Goal: Task Accomplishment & Management: Manage account settings

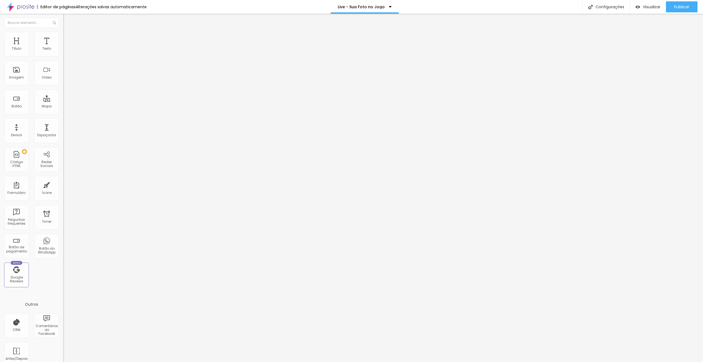
click at [66, 51] on span "Trocar icone" at bounding box center [78, 48] width 24 height 5
type input "t"
drag, startPoint x: 278, startPoint y: 65, endPoint x: 246, endPoint y: 63, distance: 31.4
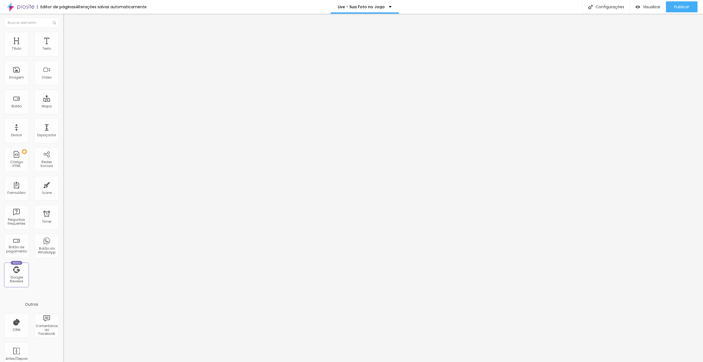
type input "chat"
click at [67, 51] on span "Trocar icone" at bounding box center [79, 48] width 24 height 5
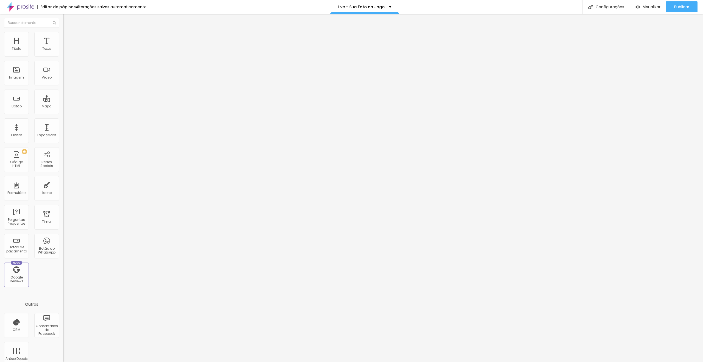
type input "e"
type input "step"
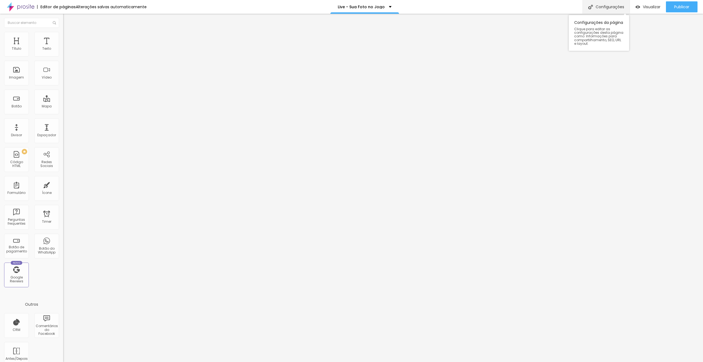
click at [604, 6] on div "Configurações" at bounding box center [606, 7] width 47 height 14
drag, startPoint x: 332, startPoint y: 144, endPoint x: 302, endPoint y: 145, distance: 29.7
type input "/intituto-criar"
drag, startPoint x: 354, startPoint y: 115, endPoint x: 289, endPoint y: 116, distance: 65.1
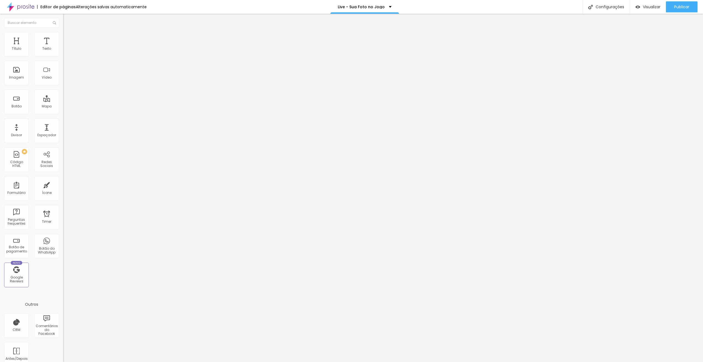
click at [452, 362] on div at bounding box center [351, 367] width 703 height 5
click at [606, 9] on div "Configurações" at bounding box center [606, 7] width 47 height 14
drag, startPoint x: 351, startPoint y: 117, endPoint x: 292, endPoint y: 117, distance: 59.3
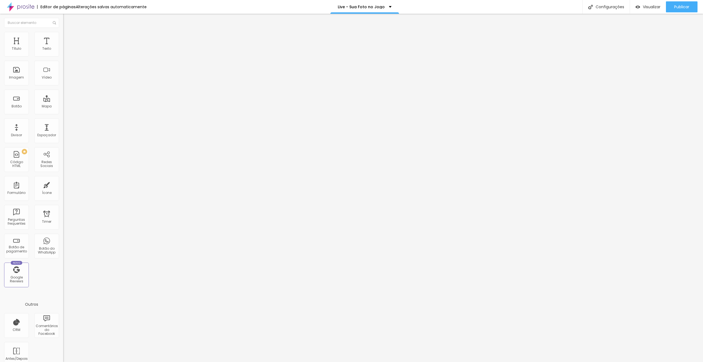
type input "T"
type input "LIVE | Transforme sua paixão em lucro"
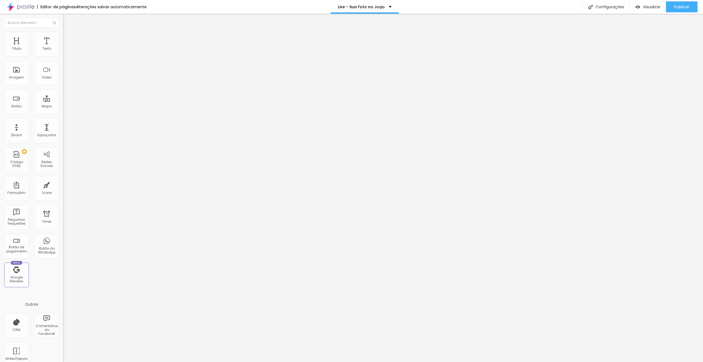
paste input "LIVE | Transforme sua paixão em lucro"
type input "LIVE | Transforme sua paixão em lucro"
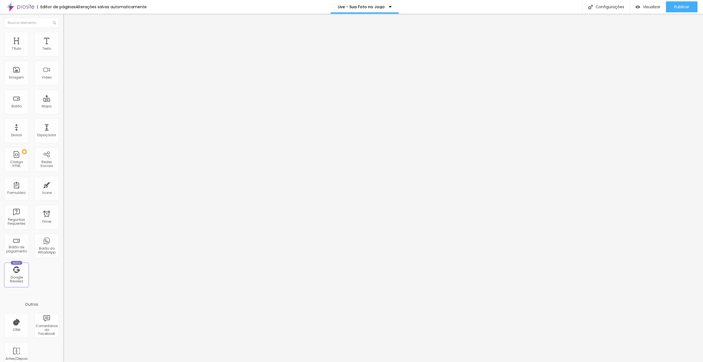
click at [447, 362] on div at bounding box center [351, 367] width 703 height 5
click at [647, 7] on span "Visualizar" at bounding box center [652, 7] width 18 height 4
click at [68, 40] on span "Avançado" at bounding box center [77, 41] width 18 height 5
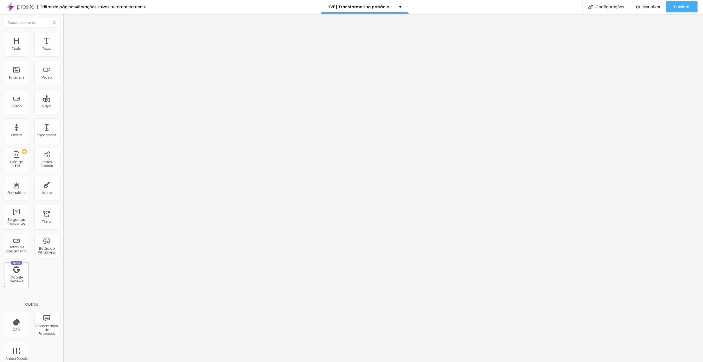
drag, startPoint x: 55, startPoint y: 141, endPoint x: 45, endPoint y: 140, distance: 10.2
click at [63, 240] on li "Desktop" at bounding box center [94, 241] width 63 height 3
drag, startPoint x: 56, startPoint y: 122, endPoint x: 52, endPoint y: 132, distance: 10.4
click at [63, 236] on div at bounding box center [94, 236] width 63 height 0
drag, startPoint x: 52, startPoint y: 132, endPoint x: 57, endPoint y: 136, distance: 5.8
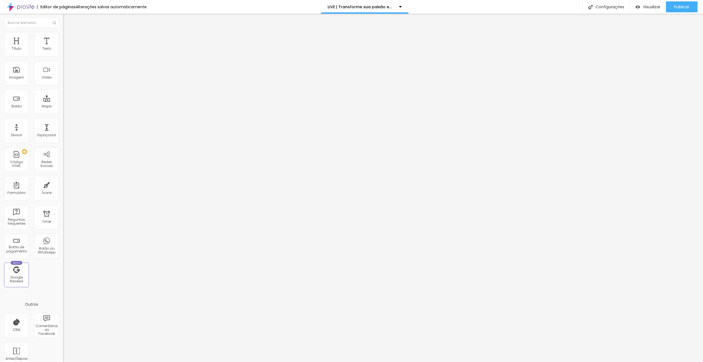
click at [63, 240] on div at bounding box center [94, 240] width 63 height 0
click at [63, 37] on li "Avançado" at bounding box center [94, 39] width 63 height 5
click at [63, 158] on div at bounding box center [94, 158] width 63 height 0
click at [63, 162] on div at bounding box center [94, 162] width 63 height 0
click at [63, 37] on li "Avançado" at bounding box center [94, 39] width 63 height 5
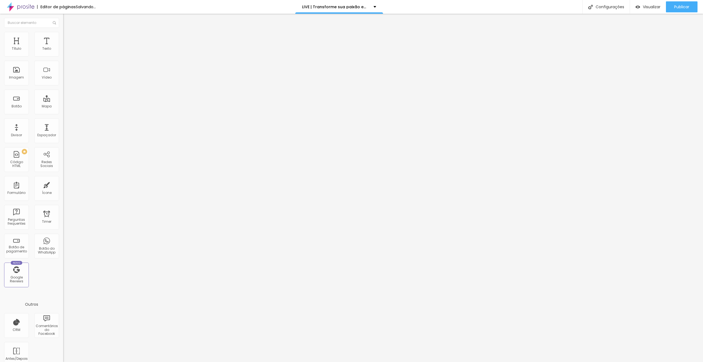
click at [63, 158] on div at bounding box center [94, 158] width 63 height 0
click at [63, 162] on div at bounding box center [94, 162] width 63 height 0
click at [63, 37] on img at bounding box center [65, 39] width 5 height 5
click at [63, 236] on div at bounding box center [94, 236] width 63 height 0
click at [63, 240] on div at bounding box center [94, 240] width 63 height 0
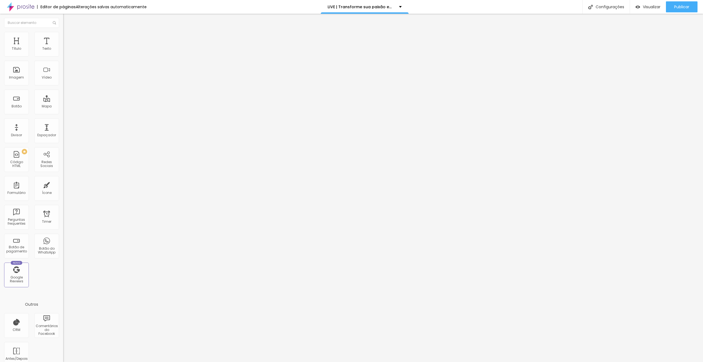
click at [63, 41] on li "Avançado" at bounding box center [94, 39] width 63 height 5
click at [63, 236] on div at bounding box center [94, 236] width 63 height 0
click at [63, 240] on div at bounding box center [94, 240] width 63 height 0
click at [650, 8] on span "Visualizar" at bounding box center [652, 7] width 18 height 4
click at [63, 70] on img at bounding box center [65, 68] width 4 height 4
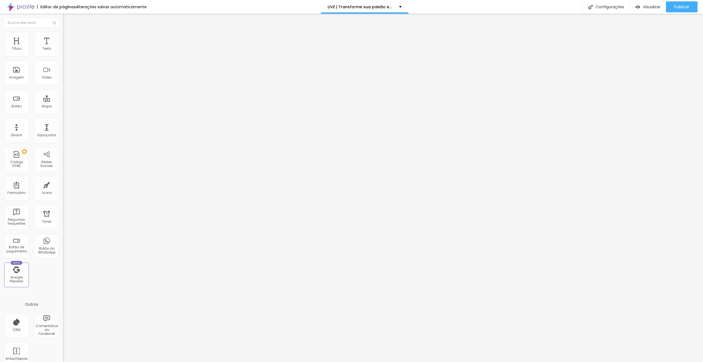
click at [63, 74] on img at bounding box center [65, 72] width 4 height 4
click at [643, 5] on span "Visualizar" at bounding box center [652, 7] width 18 height 4
click at [607, 5] on div "Configurações" at bounding box center [606, 7] width 47 height 14
drag, startPoint x: 257, startPoint y: 120, endPoint x: 277, endPoint y: 121, distance: 20.1
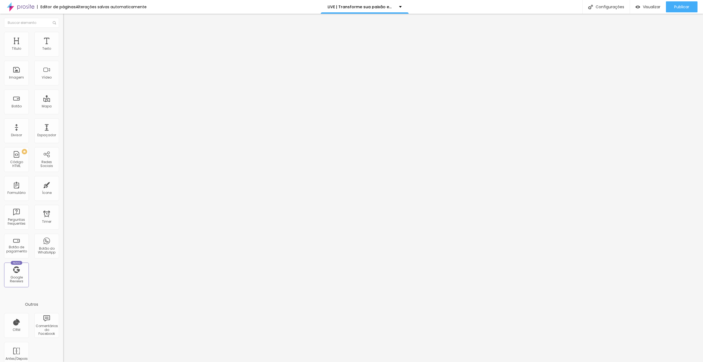
type input "LIVE | Transforme sua paixão em lucro!"
paste textarea "Sua Foto no Jogo e Instituto Criar: O mercado de fotografia esportiva está aque…"
type textarea "Sua Foto no Jogo e Instituto Criar: O mercado de fotografia esportiva está aque…"
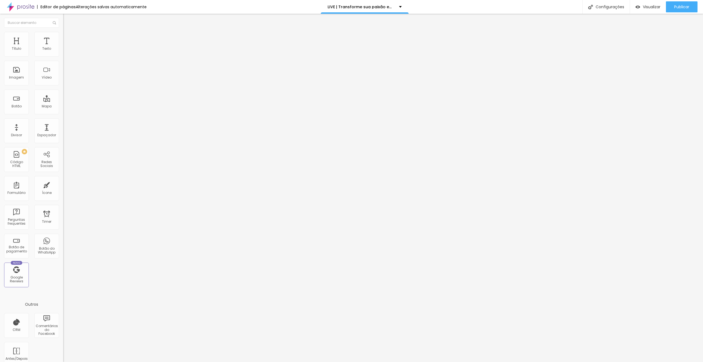
paste textarea "Sua Foto no Jogo e Instituto Criar: O mercado de fotografia esportiva está aque…"
type textarea "Sua Foto no Jogo e Instituto Criar: O mercado de fotografia esportiva está aque…"
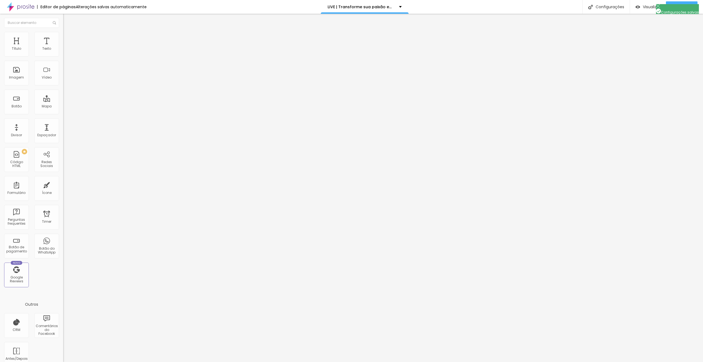
type textarea "Instituto Criar, Sua Foto no Jogo, Fotografia Esportiva, Ganhe dinheiro com Fot…"
click at [450, 362] on div at bounding box center [351, 367] width 703 height 5
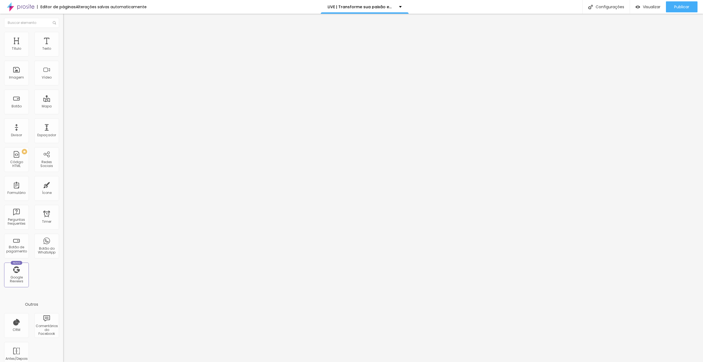
click at [63, 47] on img at bounding box center [64, 45] width 3 height 3
drag, startPoint x: 274, startPoint y: 175, endPoint x: 264, endPoint y: 176, distance: 9.9
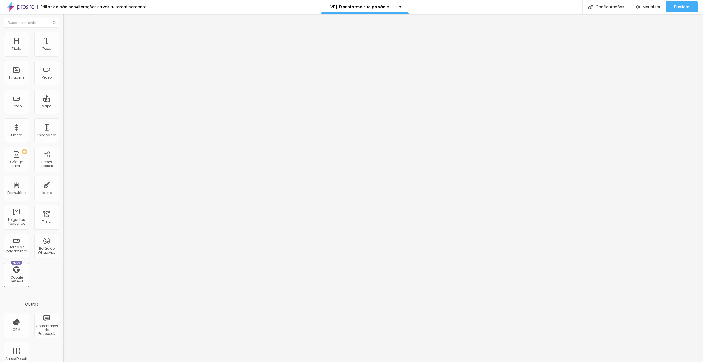
scroll to position [0, 17]
click at [63, 48] on div "40895 caracteres" at bounding box center [94, 44] width 63 height 7
click at [63, 47] on img at bounding box center [64, 45] width 3 height 3
drag, startPoint x: 277, startPoint y: 173, endPoint x: 266, endPoint y: 175, distance: 10.8
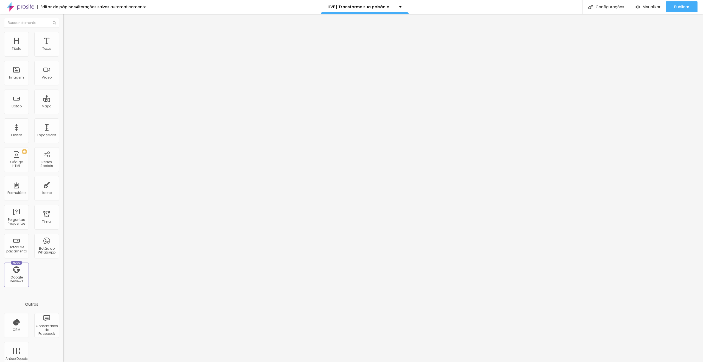
drag, startPoint x: 273, startPoint y: 176, endPoint x: 263, endPoint y: 176, distance: 10.7
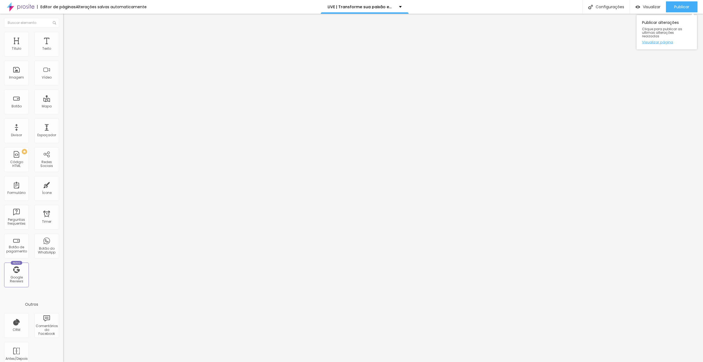
click at [664, 40] on link "Visualizar página" at bounding box center [666, 42] width 49 height 4
click at [67, 19] on img "button" at bounding box center [69, 20] width 4 height 4
click at [63, 35] on img at bounding box center [65, 34] width 5 height 5
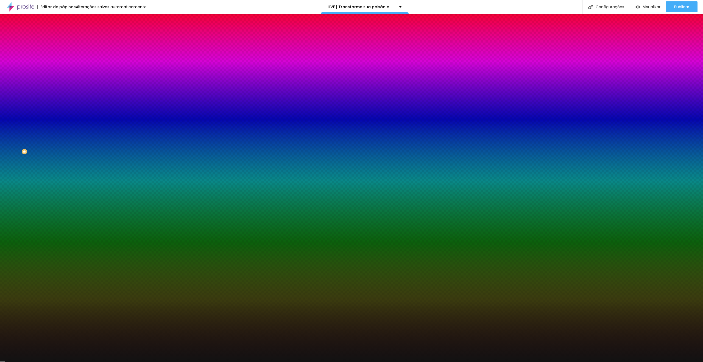
click at [63, 114] on button "button" at bounding box center [67, 111] width 8 height 6
click at [180, 362] on div at bounding box center [351, 362] width 703 height 0
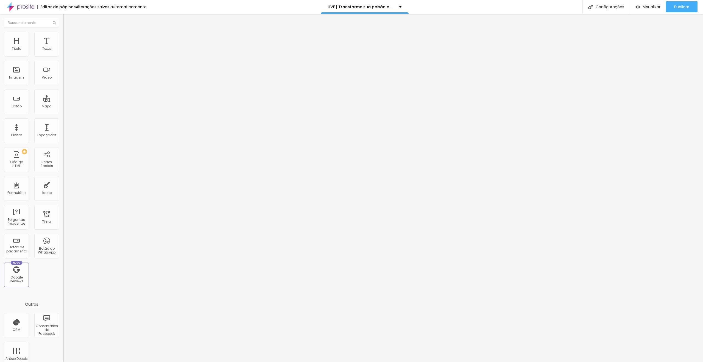
click at [63, 37] on li "Estilo" at bounding box center [94, 34] width 63 height 5
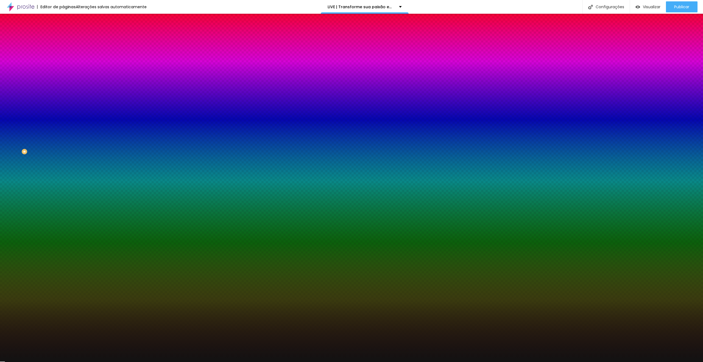
click at [65, 97] on icon "button" at bounding box center [66, 95] width 3 height 3
drag, startPoint x: 113, startPoint y: 191, endPoint x: 119, endPoint y: 191, distance: 6.0
type input "9"
type input "50"
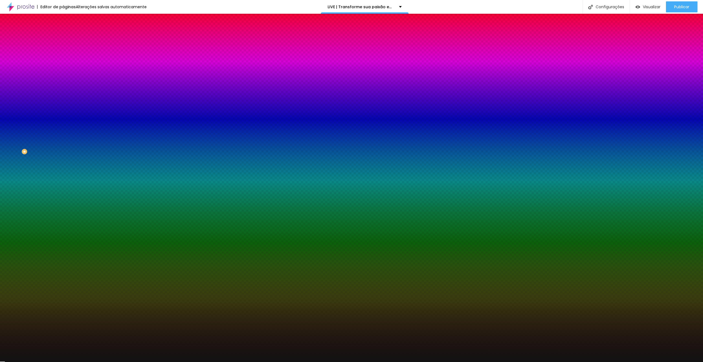
type input "90"
drag, startPoint x: 113, startPoint y: 205, endPoint x: 120, endPoint y: 205, distance: 6.9
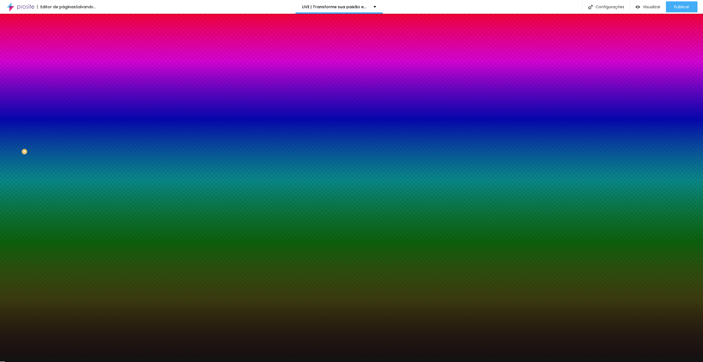
type input "5"
type input "100"
type input "50"
type input "100"
type input "500"
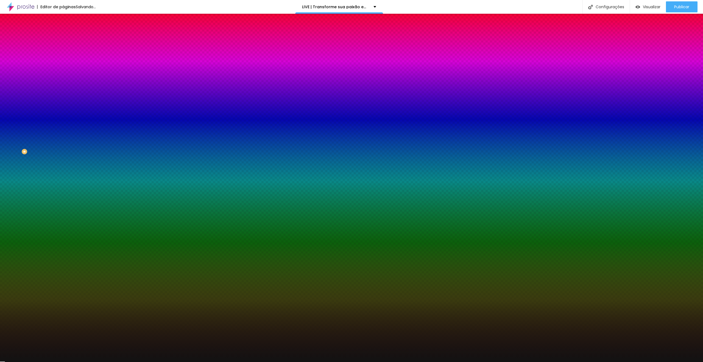
type input "500"
click at [570, 362] on div at bounding box center [351, 362] width 703 height 0
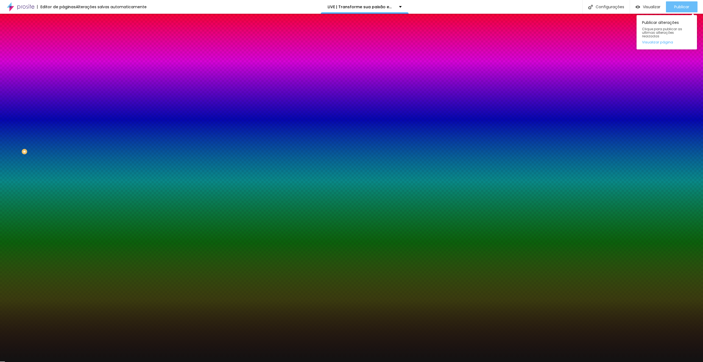
click at [683, 2] on div "Publicar" at bounding box center [681, 6] width 15 height 11
click at [661, 40] on link "Visualizar página" at bounding box center [666, 42] width 49 height 4
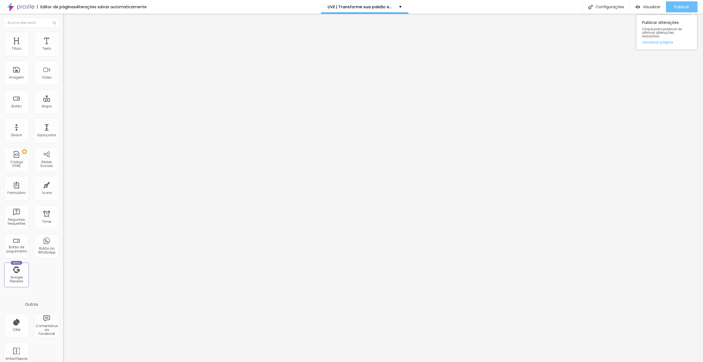
click at [677, 9] on span "Publicar" at bounding box center [681, 7] width 15 height 4
click at [676, 5] on span "Publicar" at bounding box center [681, 7] width 15 height 4
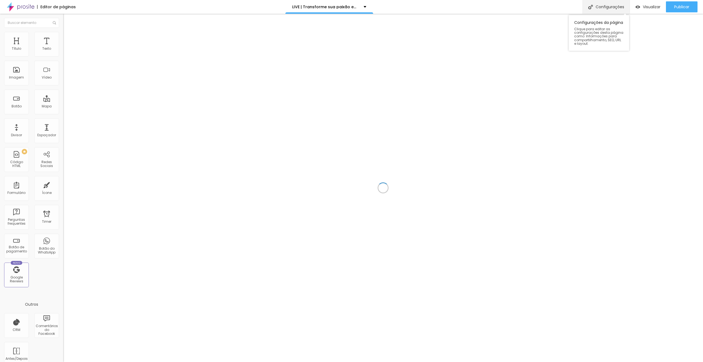
click at [602, 9] on div "Configurações" at bounding box center [606, 7] width 47 height 14
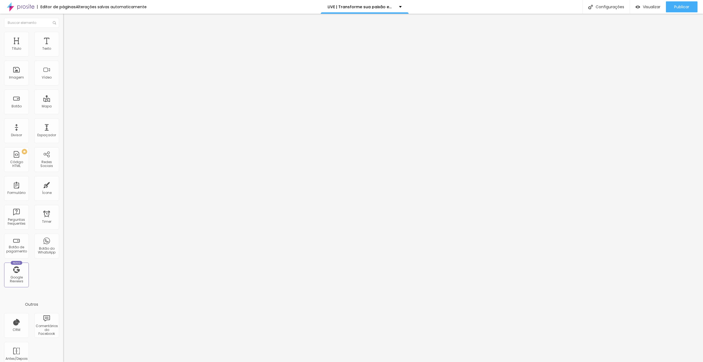
drag, startPoint x: 303, startPoint y: 146, endPoint x: 416, endPoint y: 145, distance: 112.3
type input "/intituto-criar-sucesso"
click at [453, 362] on div at bounding box center [351, 367] width 703 height 5
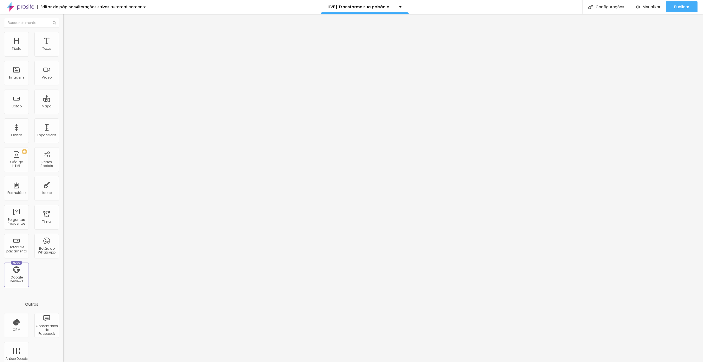
click at [63, 74] on div at bounding box center [94, 71] width 63 height 18
click at [63, 70] on img at bounding box center [65, 68] width 4 height 4
click at [63, 35] on li "Estilo" at bounding box center [94, 34] width 63 height 5
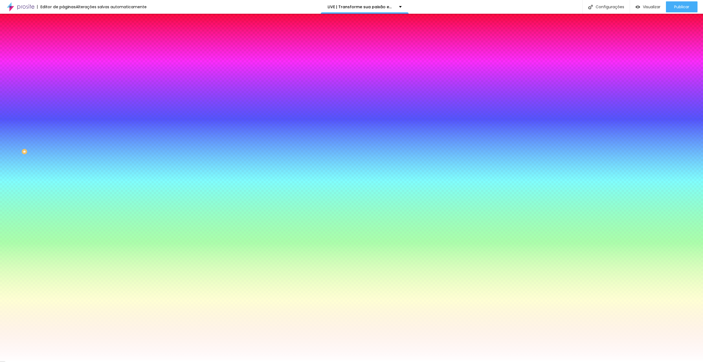
click at [63, 55] on input "#FFFFFF" at bounding box center [96, 54] width 66 height 5
paste input "25D366"
type input "#25D366"
click at [63, 32] on li "Conteúdo" at bounding box center [94, 28] width 63 height 5
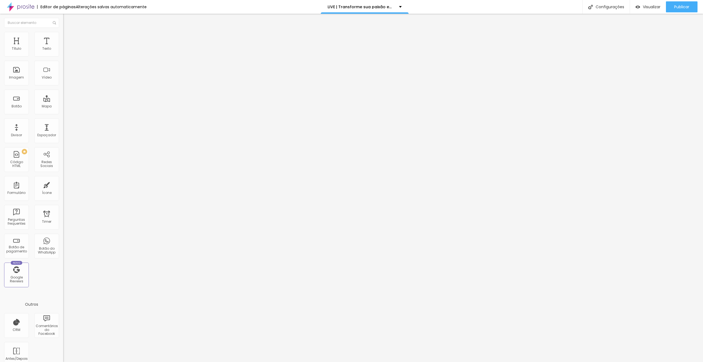
drag, startPoint x: 33, startPoint y: 63, endPoint x: 0, endPoint y: 54, distance: 34.4
click at [63, 54] on div "Texto Click me Alinhamento Tamanho Normal Pequeno Normal Grande Link URL https:…" at bounding box center [94, 83] width 63 height 80
type input "Entrar no grupo do WhatsApp"
click at [63, 37] on li "Estilo" at bounding box center [94, 34] width 63 height 5
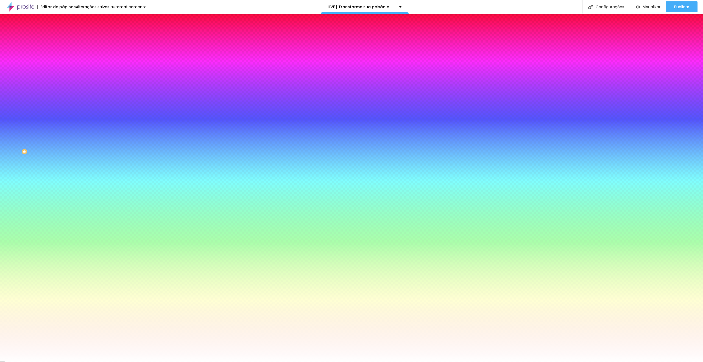
click at [63, 68] on button "button" at bounding box center [67, 70] width 8 height 6
drag, startPoint x: 119, startPoint y: 105, endPoint x: 124, endPoint y: 105, distance: 4.9
type input "8"
type input "19"
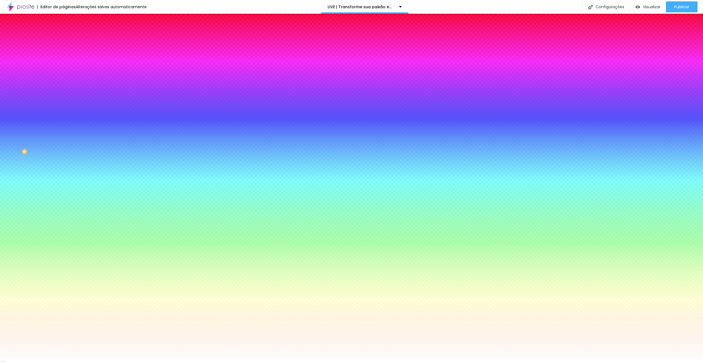
type input "19"
click at [59, 362] on select "AbrilFatface-Regular Actor-Regular Alegreya AlegreyaBlack Alice Allan-Bold Alla…" at bounding box center [29, 368] width 59 height 6
select select "Poppins"
click at [59, 362] on select "AbrilFatface-Regular Actor-Regular Alegreya AlegreyaBlack Alice Allan-Bold Alla…" at bounding box center [29, 368] width 59 height 6
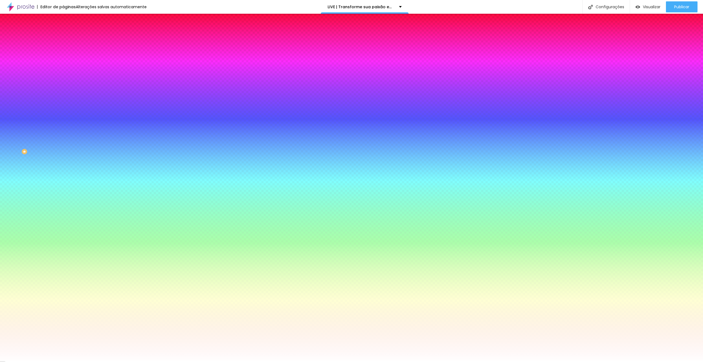
type input "0.1"
click at [13, 362] on div at bounding box center [351, 362] width 703 height 0
click at [63, 31] on img at bounding box center [65, 28] width 5 height 5
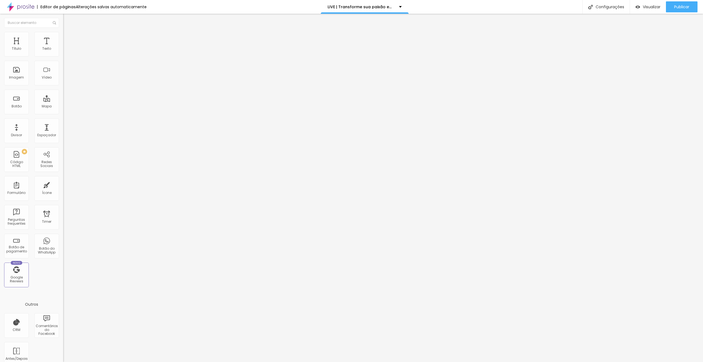
click at [63, 84] on span "Normal" at bounding box center [69, 84] width 12 height 5
click at [63, 98] on div "Grande" at bounding box center [94, 95] width 63 height 3
click at [641, 10] on div "Visualizar" at bounding box center [648, 6] width 25 height 11
type input "65"
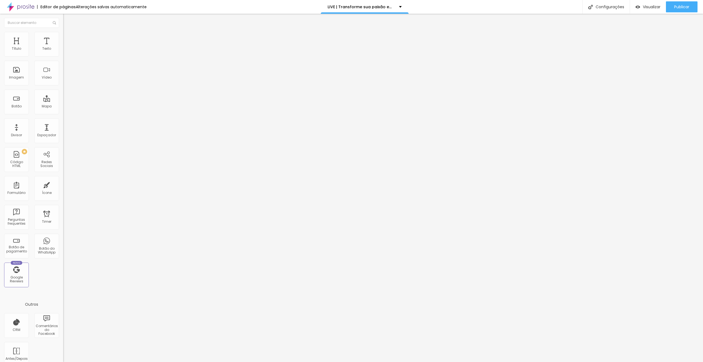
type input "71"
type input "77"
type input "94"
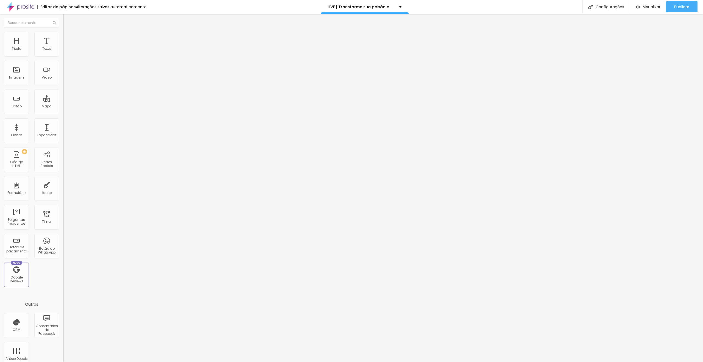
type input "94"
type input "104"
type input "114"
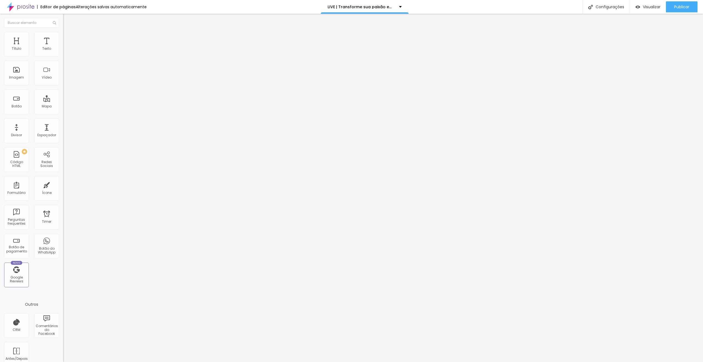
type input "117"
type input "124"
type input "131"
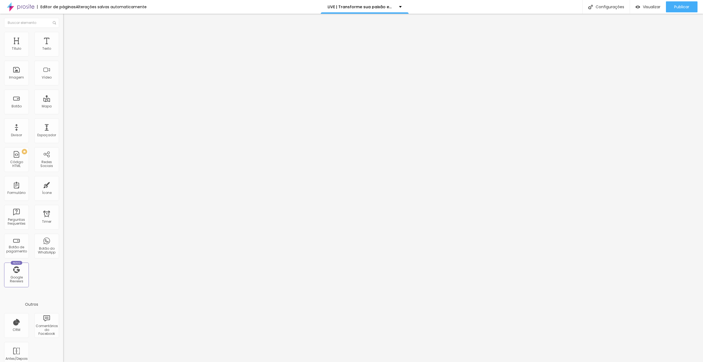
type input "131"
type input "134"
type input "124"
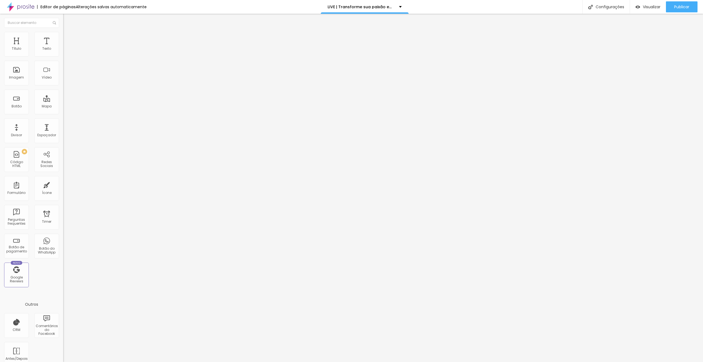
type input "117"
drag, startPoint x: 15, startPoint y: 54, endPoint x: 18, endPoint y: 54, distance: 3.0
type input "117"
click at [63, 101] on input "range" at bounding box center [80, 103] width 35 height 4
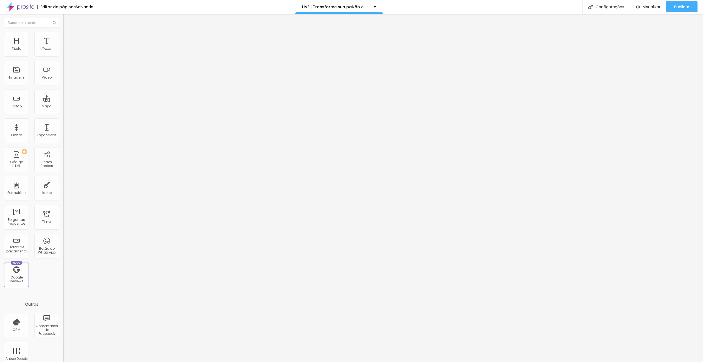
click at [63, 34] on img at bounding box center [65, 34] width 5 height 5
click at [63, 75] on div at bounding box center [94, 75] width 63 height 0
click at [63, 79] on div at bounding box center [94, 79] width 63 height 0
click at [63, 108] on div "URL" at bounding box center [94, 105] width 63 height 3
click at [63, 111] on input "https://" at bounding box center [96, 110] width 66 height 5
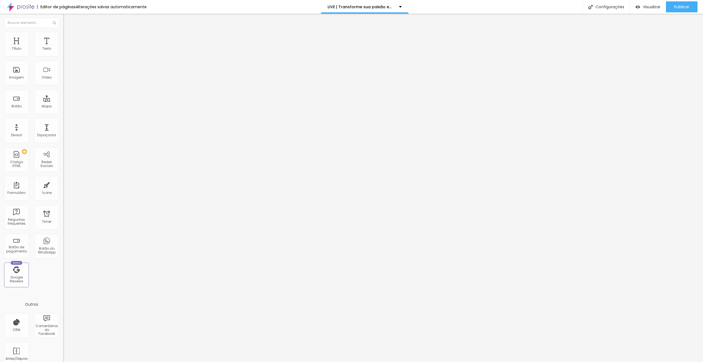
paste input "chat.whatsapp.com/CDpqFNi2mSn8oyrGgKUgO8"
type input "https://chat.whatsapp.com/CDpqFNi2mSn8oyrGgKUgO8"
click at [63, 145] on div "Editar Botão Conteúdo Estilo Avançado Texto Entrar no grupo do WhatsApp Alinham…" at bounding box center [94, 188] width 63 height 348
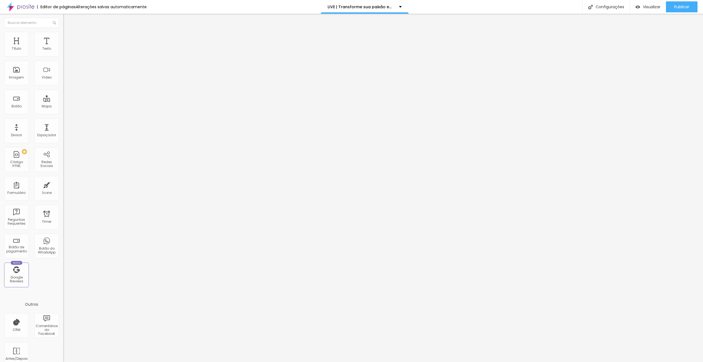
click at [63, 37] on img at bounding box center [65, 39] width 5 height 5
drag, startPoint x: 55, startPoint y: 132, endPoint x: 58, endPoint y: 123, distance: 9.1
click at [63, 240] on div at bounding box center [94, 240] width 63 height 0
click at [63, 236] on div at bounding box center [94, 236] width 63 height 0
type input "67"
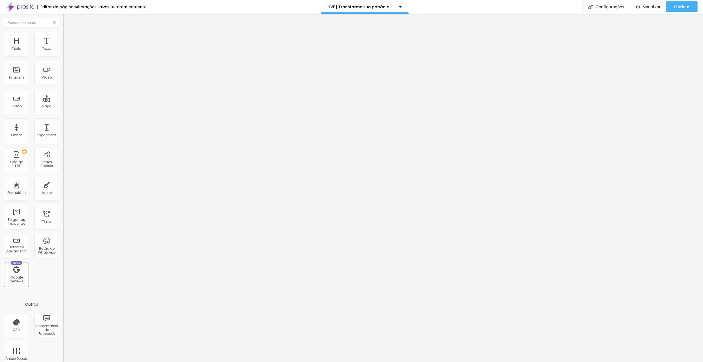
type input "67"
type input "4"
type input "0"
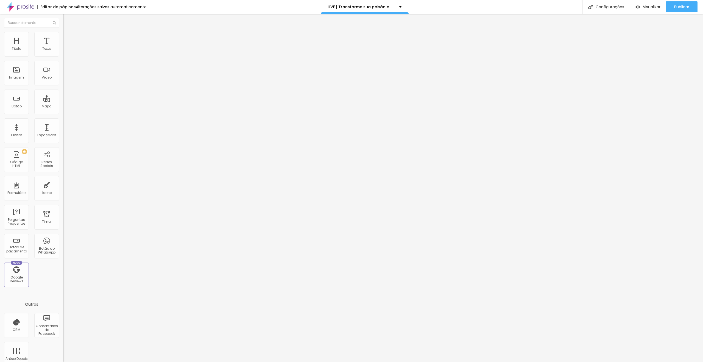
drag, startPoint x: 17, startPoint y: 65, endPoint x: 0, endPoint y: 65, distance: 16.8
type input "0"
click at [63, 184] on input "range" at bounding box center [80, 186] width 35 height 4
click at [63, 31] on ul "Estilo Avançado" at bounding box center [94, 31] width 63 height 11
click at [63, 33] on img at bounding box center [65, 34] width 5 height 5
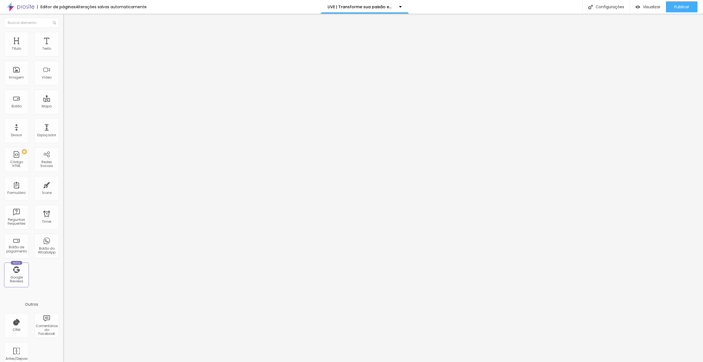
drag, startPoint x: 53, startPoint y: 119, endPoint x: 55, endPoint y: 131, distance: 12.6
click at [63, 231] on div at bounding box center [94, 231] width 63 height 0
click at [63, 234] on div at bounding box center [94, 234] width 63 height 0
click at [63, 37] on li "Avançado" at bounding box center [94, 34] width 63 height 5
click at [63, 237] on div at bounding box center [94, 237] width 63 height 0
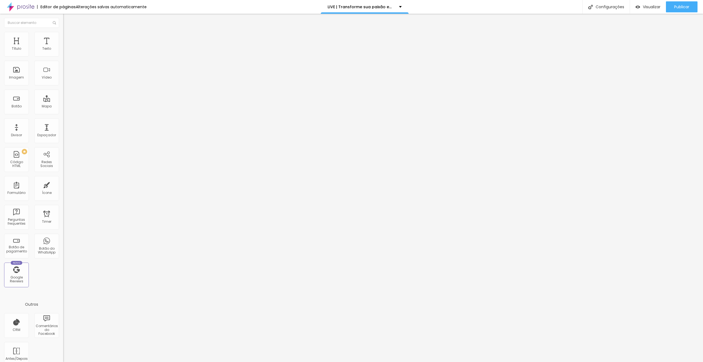
click at [63, 31] on li "Estilo" at bounding box center [94, 28] width 63 height 5
click at [63, 53] on button "button" at bounding box center [67, 50] width 8 height 6
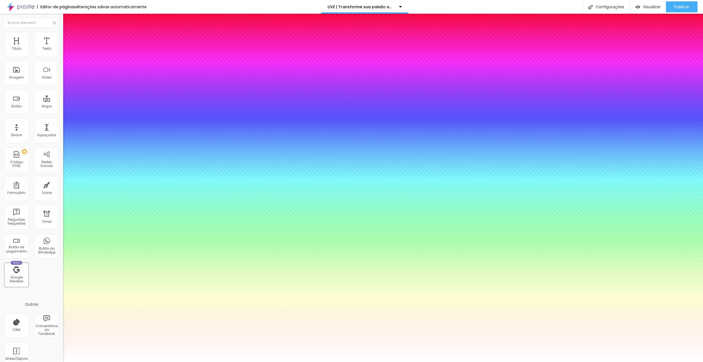
type input "1"
drag, startPoint x: 119, startPoint y: 93, endPoint x: 126, endPoint y: 93, distance: 6.3
type input "8"
type input "2"
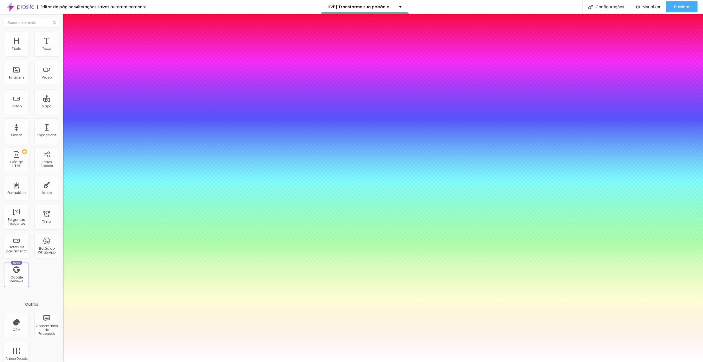
type input "1"
type input "28"
type input "1"
type input "28"
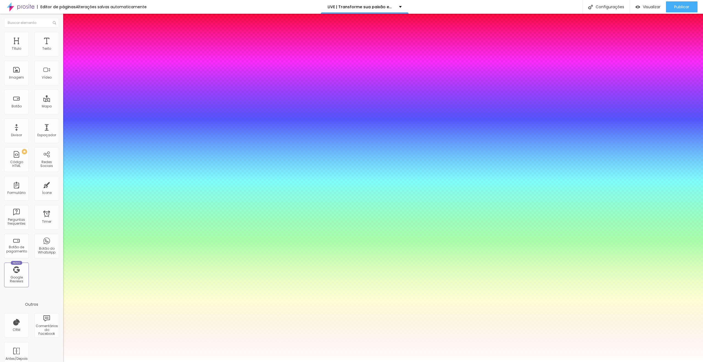
click at [535, 362] on div at bounding box center [351, 362] width 703 height 0
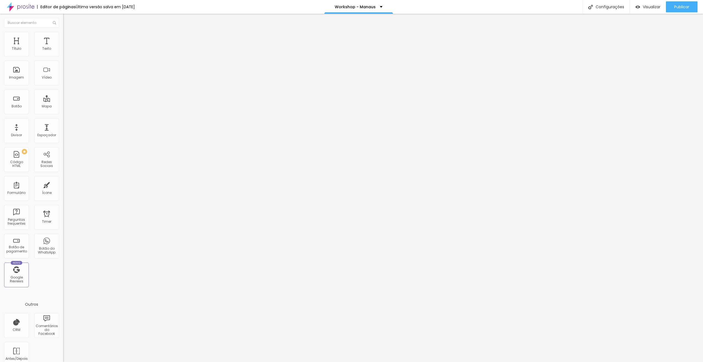
click at [63, 58] on span "Editar perguntas" at bounding box center [78, 56] width 31 height 5
drag, startPoint x: 309, startPoint y: 157, endPoint x: 314, endPoint y: 157, distance: 5.2
drag, startPoint x: 319, startPoint y: 158, endPoint x: 332, endPoint y: 156, distance: 13.3
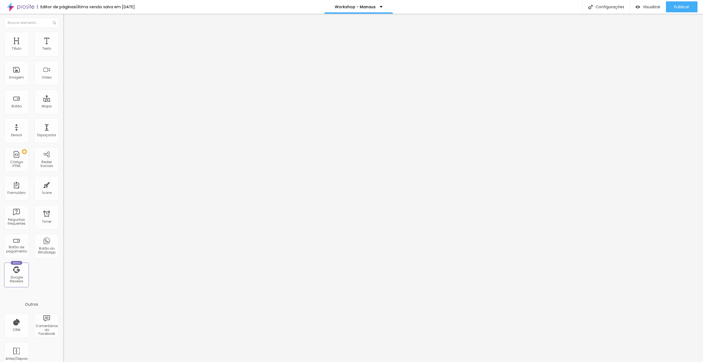
drag, startPoint x: 359, startPoint y: 156, endPoint x: 435, endPoint y: 154, distance: 75.6
drag, startPoint x: 306, startPoint y: 165, endPoint x: 510, endPoint y: 168, distance: 204.4
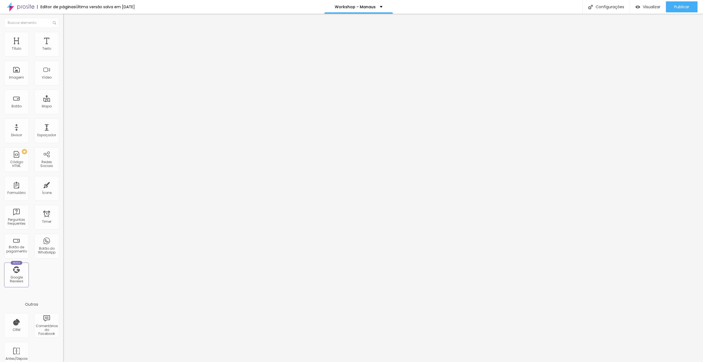
click at [675, 5] on span "Publicar" at bounding box center [681, 7] width 15 height 4
click at [63, 58] on span "Editar perguntas" at bounding box center [78, 56] width 31 height 5
drag, startPoint x: 299, startPoint y: 165, endPoint x: 398, endPoint y: 174, distance: 99.9
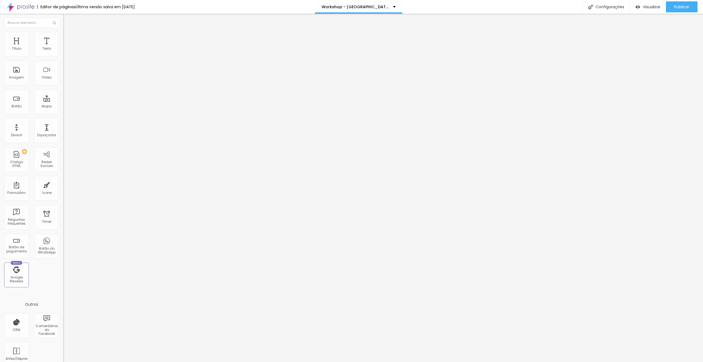
drag, startPoint x: 299, startPoint y: 165, endPoint x: 269, endPoint y: 161, distance: 29.8
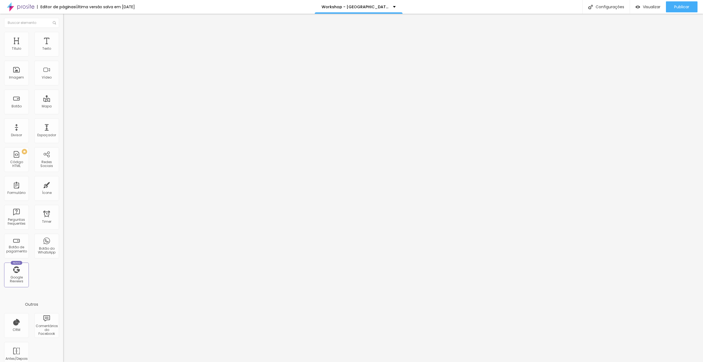
click at [681, 8] on span "Publicar" at bounding box center [681, 7] width 15 height 4
click at [63, 58] on span "Editar perguntas" at bounding box center [78, 56] width 31 height 5
drag, startPoint x: 307, startPoint y: 165, endPoint x: 509, endPoint y: 169, distance: 201.6
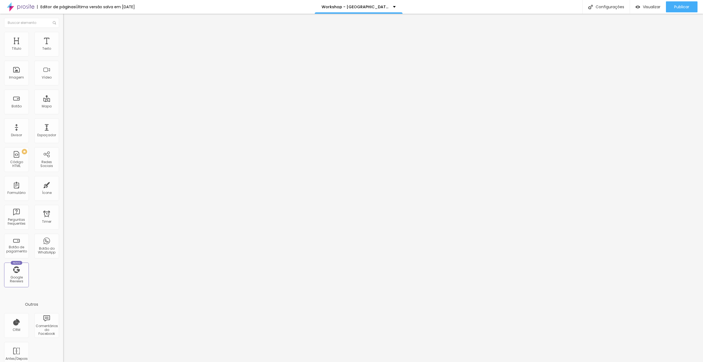
click at [681, 5] on span "Publicar" at bounding box center [681, 7] width 15 height 4
click at [651, 7] on span "Visualizar" at bounding box center [652, 7] width 18 height 4
click at [676, 5] on span "Publicar" at bounding box center [681, 7] width 15 height 4
click at [63, 53] on button "button" at bounding box center [67, 50] width 8 height 6
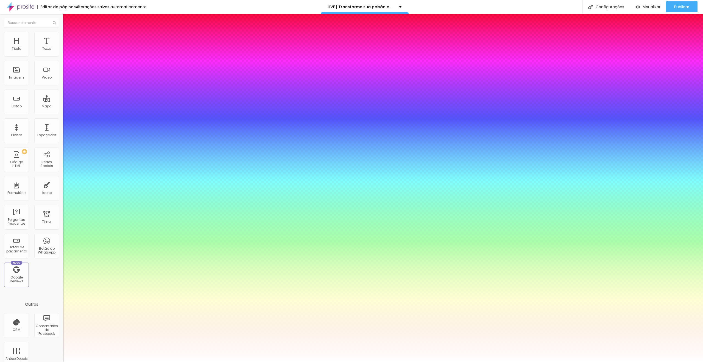
click at [360, 362] on div at bounding box center [351, 362] width 703 height 0
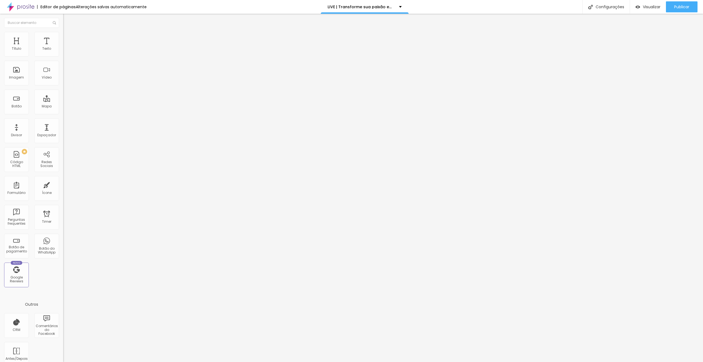
click at [63, 53] on button "button" at bounding box center [67, 50] width 8 height 6
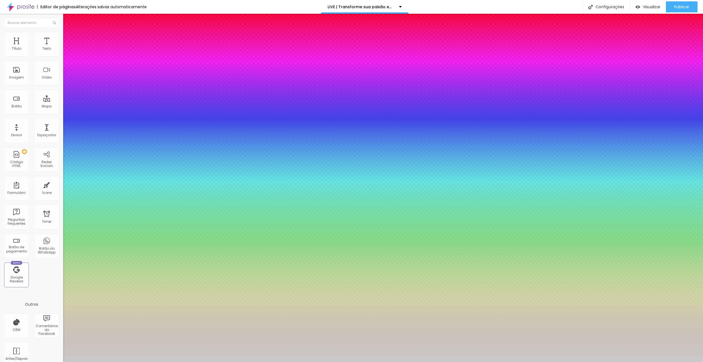
type input "1"
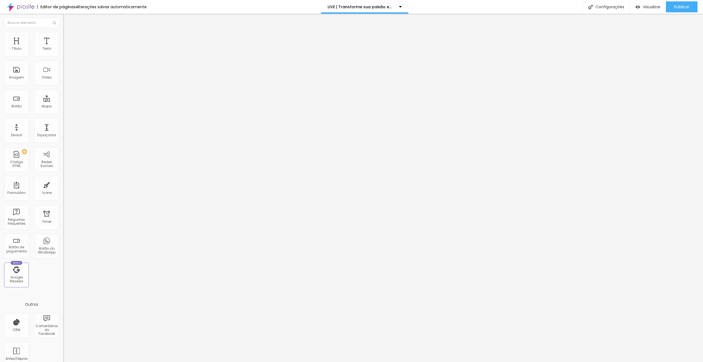
click at [63, 37] on li "Estilo" at bounding box center [94, 34] width 63 height 5
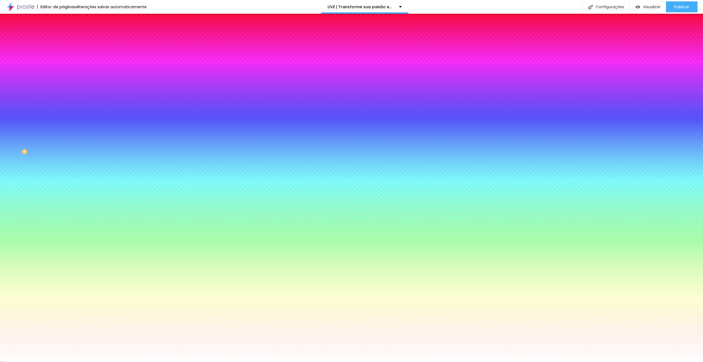
click at [65, 66] on icon "button" at bounding box center [67, 67] width 4 height 4
click at [67, 51] on icon "button" at bounding box center [68, 49] width 2 height 4
click at [65, 80] on icon "button" at bounding box center [67, 82] width 4 height 4
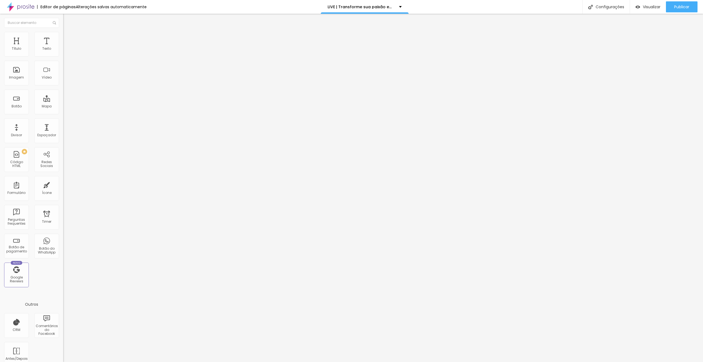
click at [63, 36] on li "Estilo" at bounding box center [94, 34] width 63 height 5
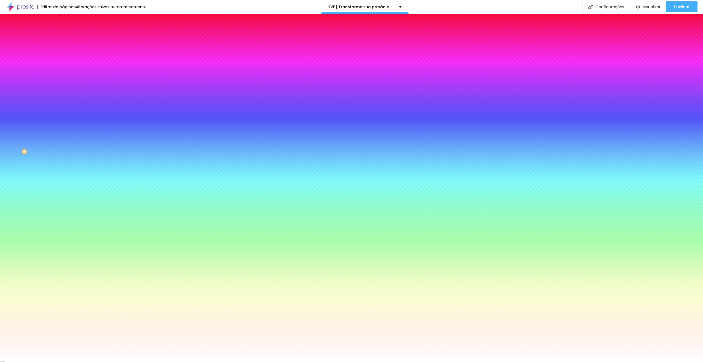
click at [66, 69] on icon "button" at bounding box center [67, 70] width 2 height 2
drag, startPoint x: 292, startPoint y: 212, endPoint x: 292, endPoint y: 207, distance: 5.0
click at [292, 362] on div at bounding box center [351, 362] width 703 height 0
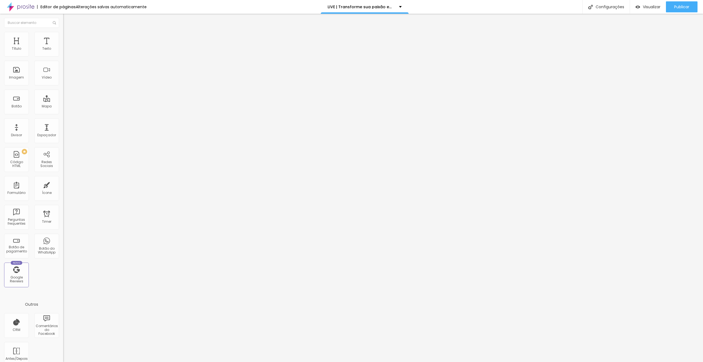
click at [63, 81] on button "button" at bounding box center [67, 79] width 8 height 6
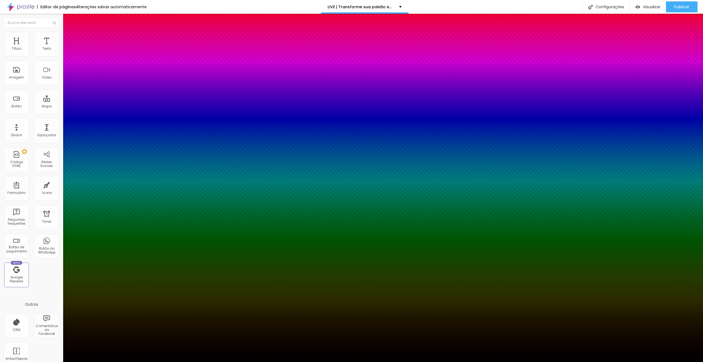
paste input "6D12DB"
type input "1"
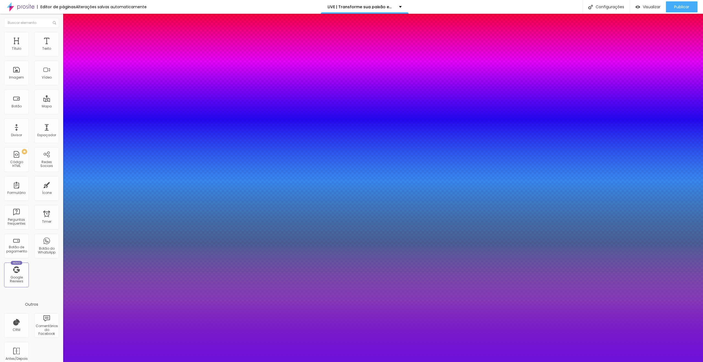
type input "#6D12DB"
click at [200, 362] on div at bounding box center [351, 362] width 703 height 0
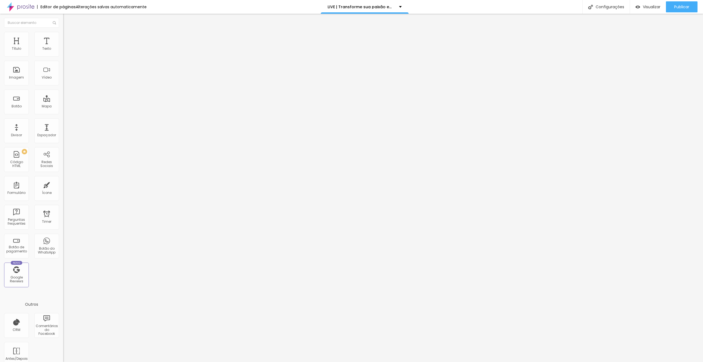
click at [68, 38] on span "Estilo" at bounding box center [72, 35] width 9 height 5
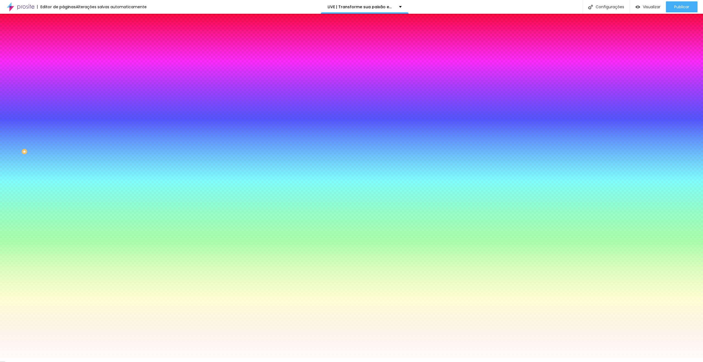
click at [66, 84] on icon "button" at bounding box center [67, 85] width 2 height 2
paste input "FF213"
type input "#FF213B"
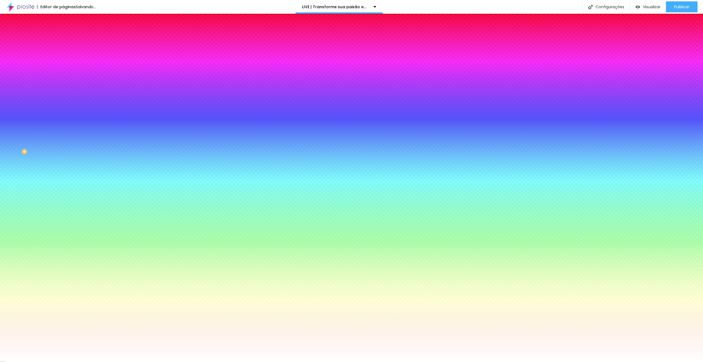
click at [471, 362] on div at bounding box center [351, 362] width 703 height 0
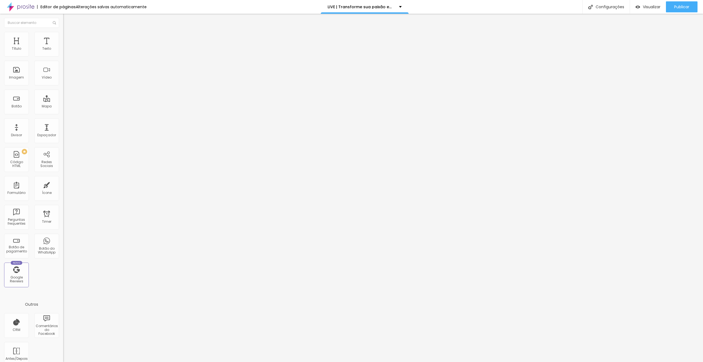
click at [63, 32] on img at bounding box center [65, 34] width 5 height 5
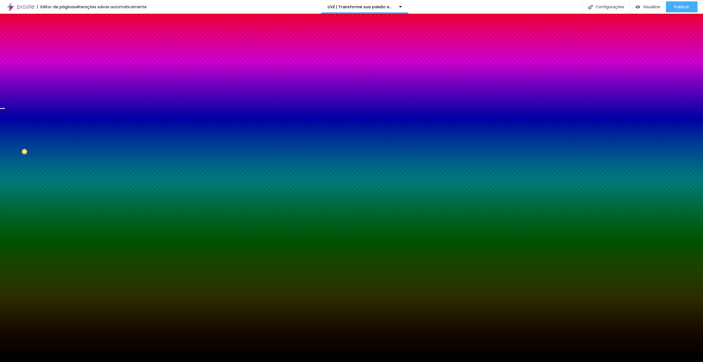
click at [65, 87] on icon "button" at bounding box center [66, 88] width 3 height 3
paste input "FF213"
type input "#FF213B"
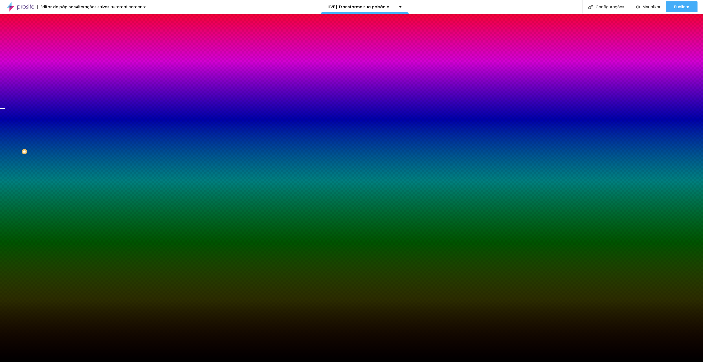
click at [536, 362] on div at bounding box center [351, 362] width 703 height 0
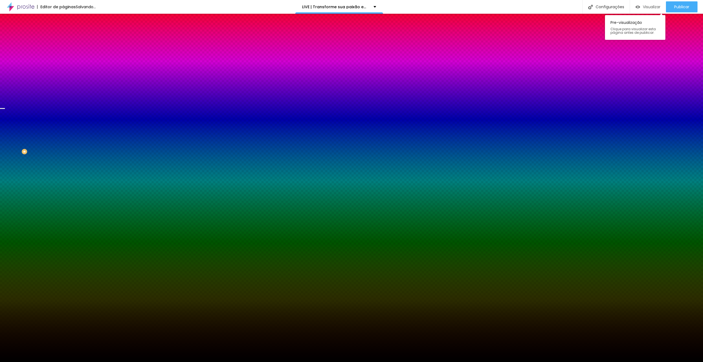
click at [650, 7] on span "Visualizar" at bounding box center [652, 7] width 18 height 4
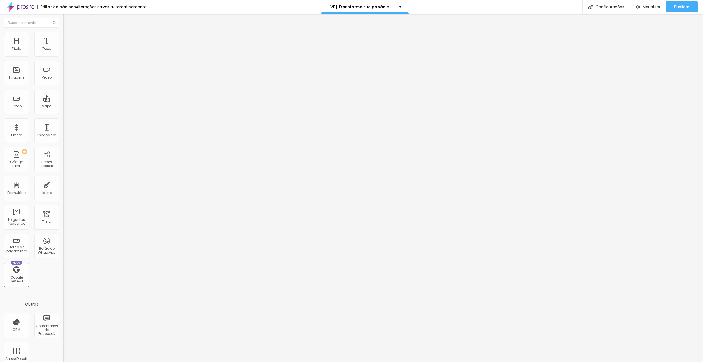
click at [68, 37] on span "Estilo" at bounding box center [72, 35] width 9 height 5
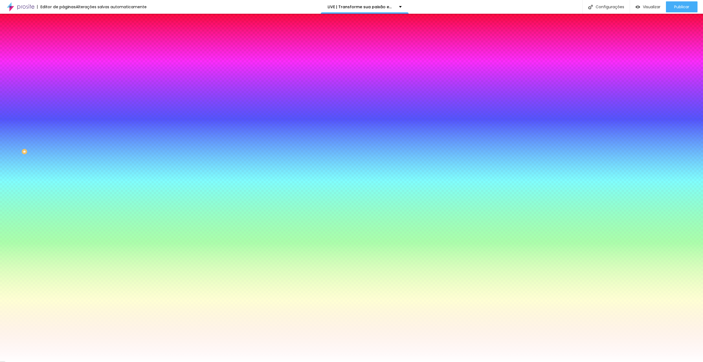
click at [65, 83] on icon "button" at bounding box center [66, 84] width 3 height 3
click at [303, 362] on div at bounding box center [351, 362] width 703 height 0
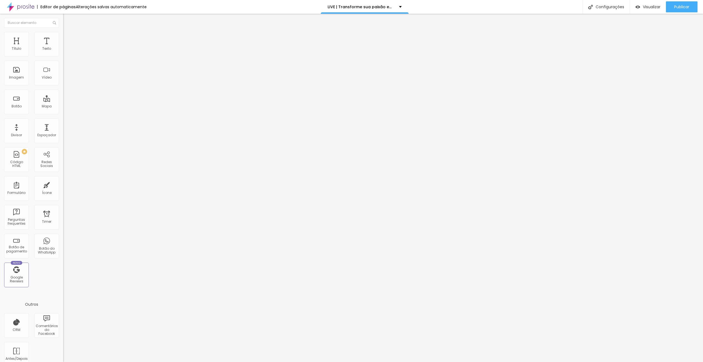
click at [68, 38] on span "Estilo" at bounding box center [72, 35] width 9 height 5
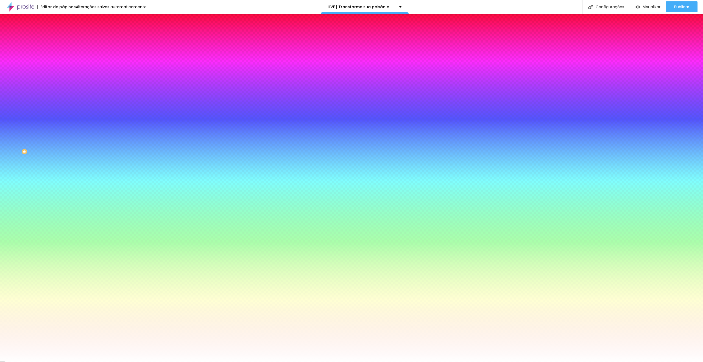
click at [65, 83] on icon "button" at bounding box center [66, 84] width 3 height 3
paste input "6D12D"
type input "#6D12DB"
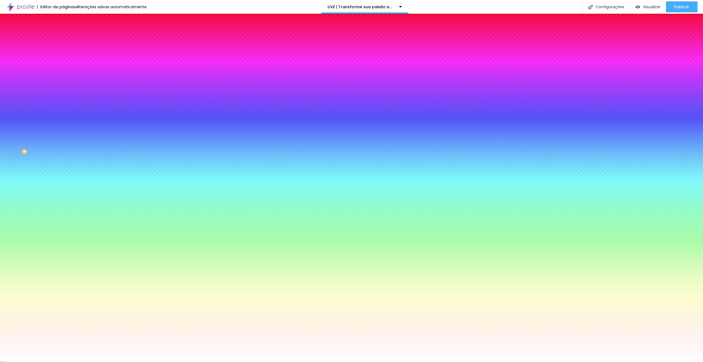
click at [477, 362] on div at bounding box center [351, 362] width 703 height 0
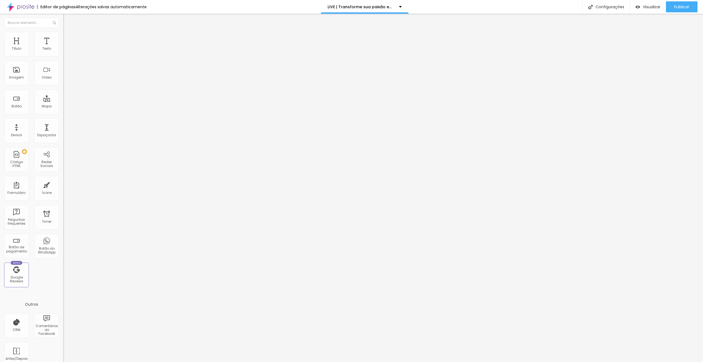
click at [68, 38] on span "Estilo" at bounding box center [72, 35] width 9 height 5
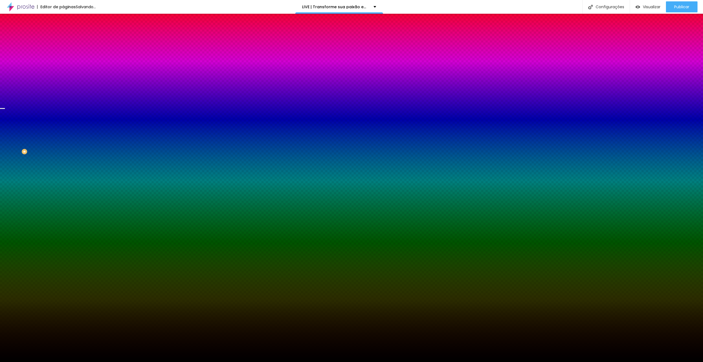
click at [63, 71] on button "button" at bounding box center [67, 74] width 8 height 6
click at [31, 362] on div at bounding box center [351, 362] width 703 height 0
click at [65, 87] on icon "button" at bounding box center [66, 88] width 3 height 3
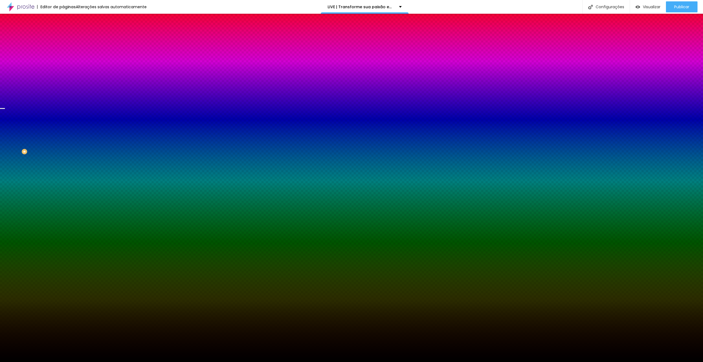
paste input "6D12D"
type input "#6D12DB"
click at [424, 362] on div at bounding box center [351, 362] width 703 height 0
